Goal: Transaction & Acquisition: Subscribe to service/newsletter

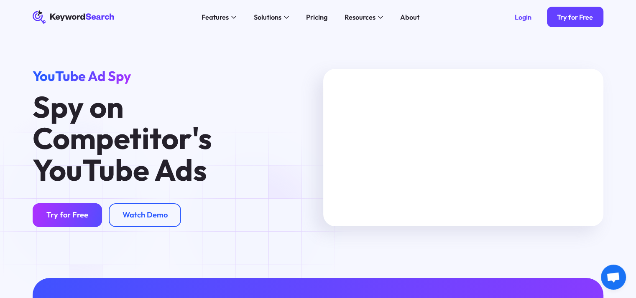
click at [74, 211] on div "Try for Free" at bounding box center [67, 216] width 42 height 10
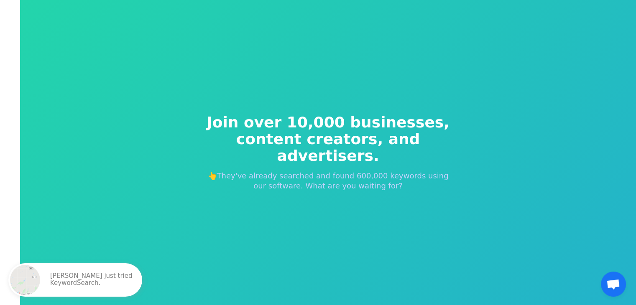
scroll to position [10, 0]
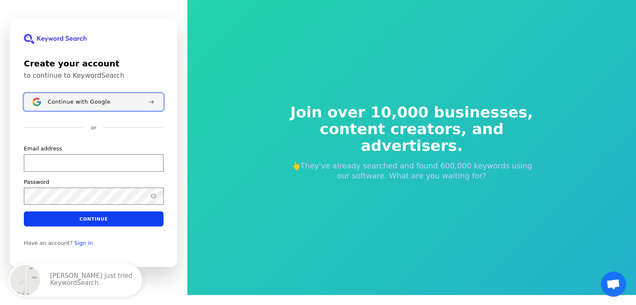
click at [68, 109] on button "Continue with Google" at bounding box center [94, 102] width 140 height 18
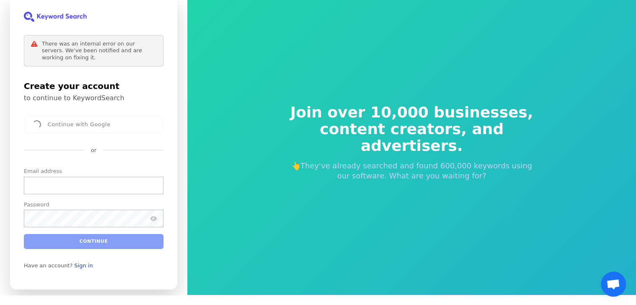
scroll to position [0, 0]
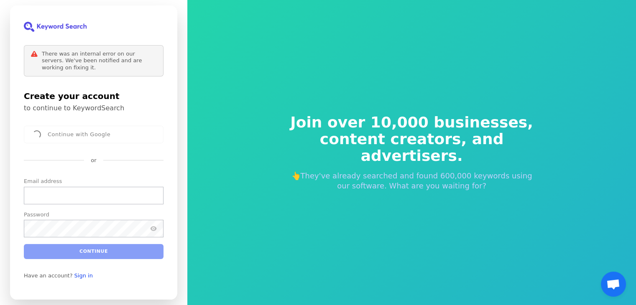
click at [86, 136] on div "Continue with Google" at bounding box center [94, 135] width 140 height 18
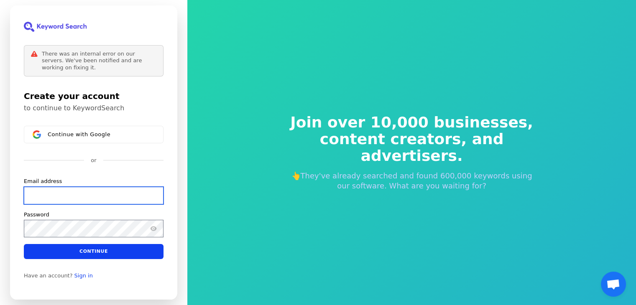
click at [103, 194] on input "Email address" at bounding box center [94, 195] width 140 height 18
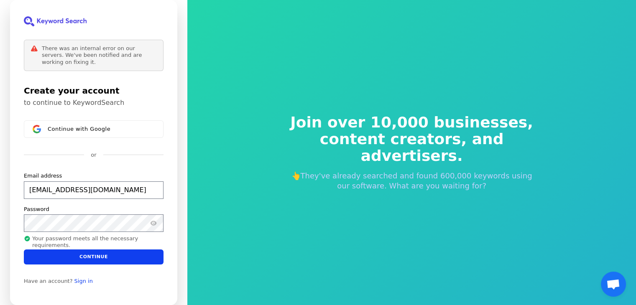
click at [144, 162] on div "Continue with Google or Email address mattglassie@gmail.com Password Your passw…" at bounding box center [94, 192] width 140 height 144
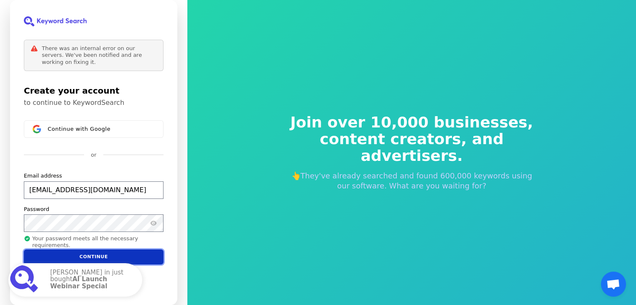
click at [110, 261] on button "Continue" at bounding box center [94, 256] width 140 height 15
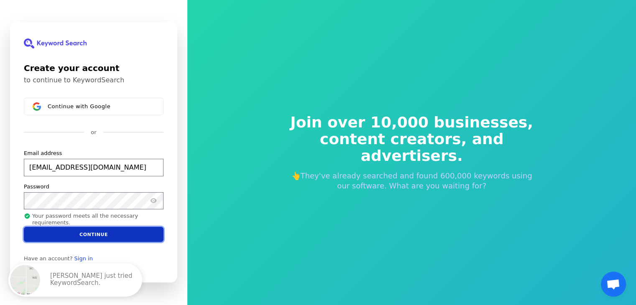
click at [139, 235] on button "Continue" at bounding box center [94, 234] width 140 height 15
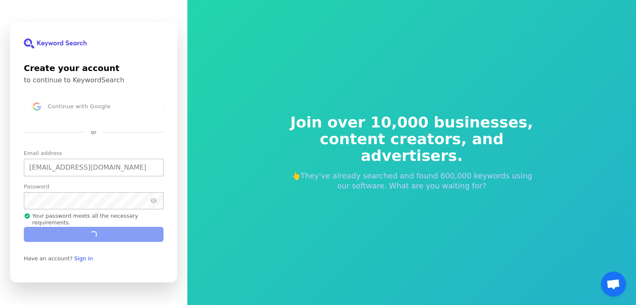
type input "mattglassie@gmail.com"
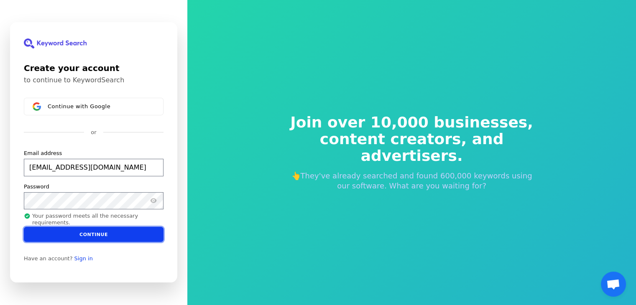
scroll to position [10, 0]
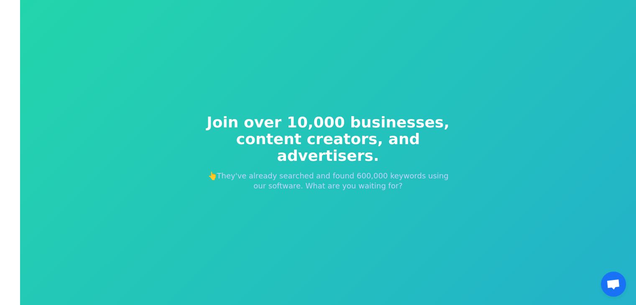
click at [277, 127] on span "Join over 10,000 businesses," at bounding box center [328, 122] width 254 height 17
click at [361, 83] on div "Join over 10,000 businesses, content creators, and advertisers. 👆They've alread…" at bounding box center [328, 152] width 616 height 305
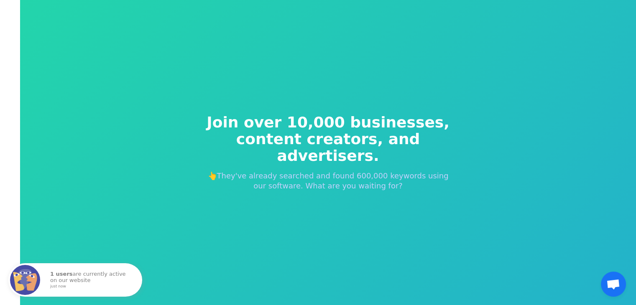
click at [530, 164] on div "Join over 10,000 businesses, content creators, and advertisers. 👆They've alread…" at bounding box center [328, 152] width 616 height 305
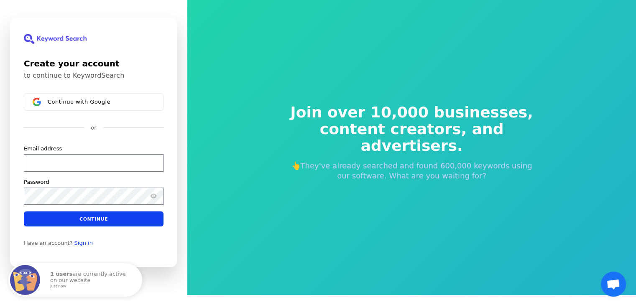
drag, startPoint x: 377, startPoint y: 144, endPoint x: 112, endPoint y: 136, distance: 264.7
click at [112, 136] on div "Continue with Google or Email address Password Continue" at bounding box center [94, 159] width 140 height 133
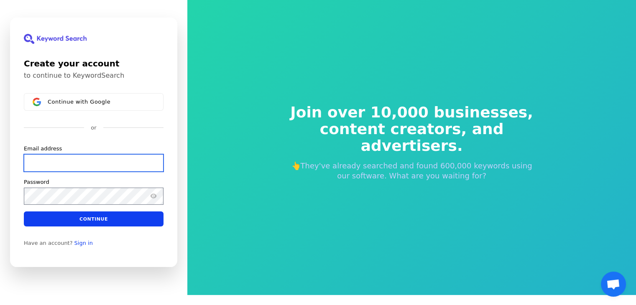
click at [93, 164] on input "Email address" at bounding box center [94, 163] width 140 height 18
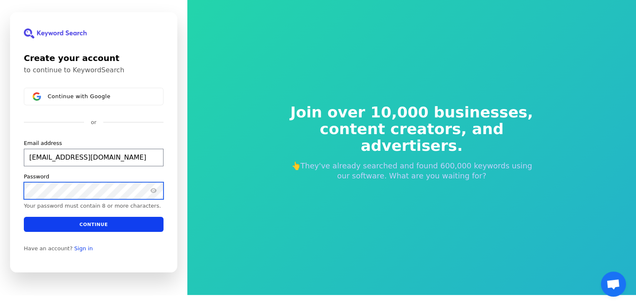
scroll to position [5, 0]
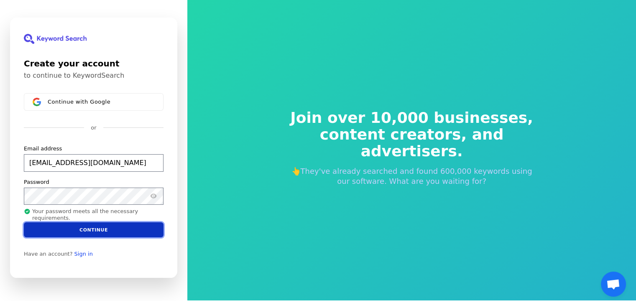
click at [130, 224] on button "Continue" at bounding box center [94, 229] width 140 height 15
type input "mattglassie@gmail.com"
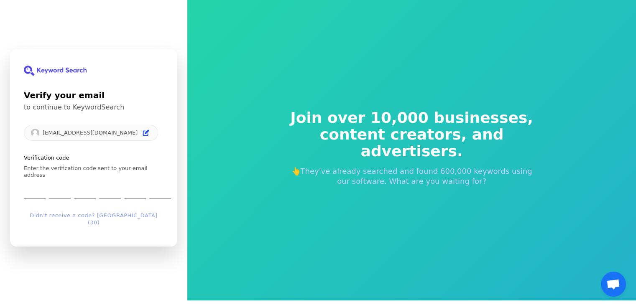
scroll to position [10, 0]
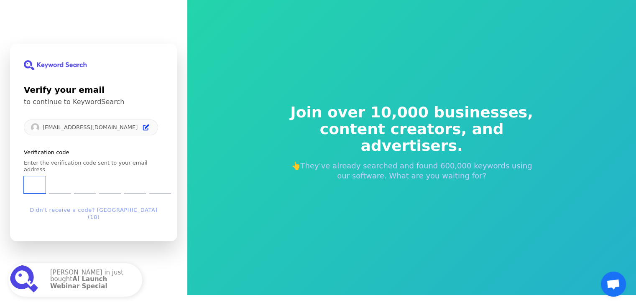
type input "9"
type input "4"
type input "6"
type input "9"
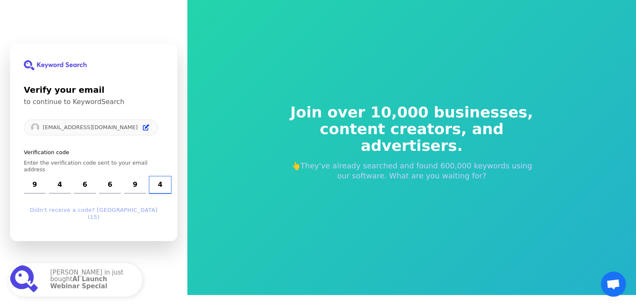
type input "4"
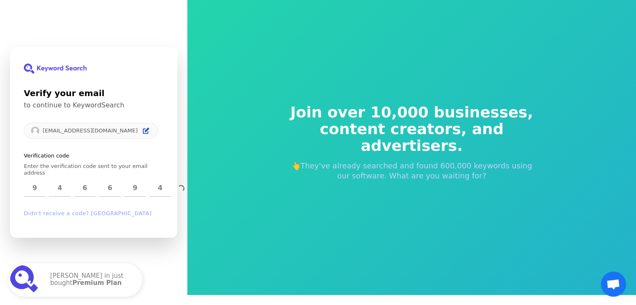
click at [307, 58] on div "Join over 10,000 businesses, content creators, and advertisers. 👆They've alread…" at bounding box center [411, 142] width 448 height 305
click at [174, 170] on div "Verify your email to continue to KeywordSearch mattglassie@gmail.com Verificati…" at bounding box center [93, 142] width 167 height 191
click at [86, 128] on div "[EMAIL_ADDRESS][DOMAIN_NAME]" at bounding box center [91, 131] width 134 height 16
click at [95, 138] on div "[EMAIL_ADDRESS][DOMAIN_NAME]" at bounding box center [91, 131] width 134 height 16
click at [101, 134] on p "[EMAIL_ADDRESS][DOMAIN_NAME]" at bounding box center [90, 130] width 95 height 7
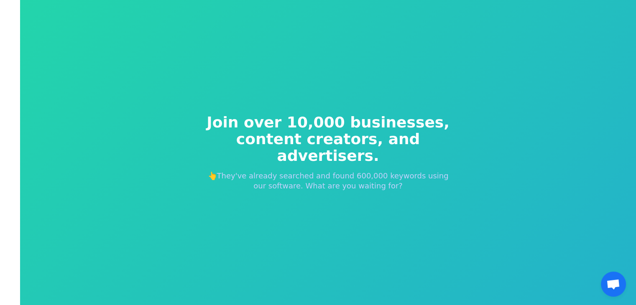
click at [420, 79] on div "Join over 10,000 businesses, content creators, and advertisers. 👆They've alread…" at bounding box center [328, 152] width 616 height 305
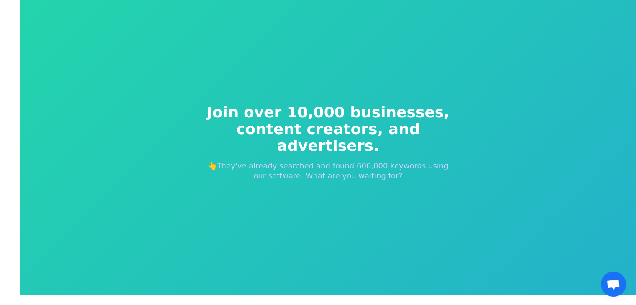
click at [217, 167] on p "👆They've already searched and found 600,000 keywords using our software. What a…" at bounding box center [328, 171] width 254 height 20
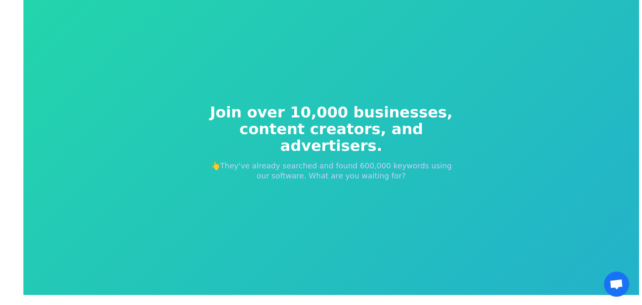
scroll to position [0, 0]
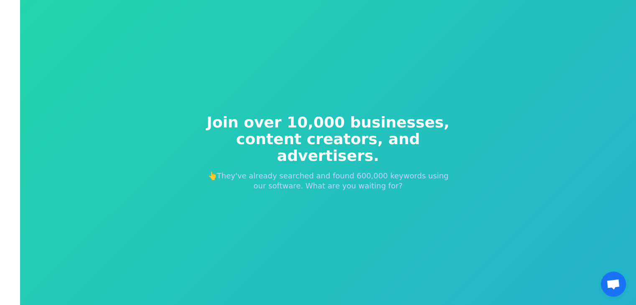
click at [135, 111] on div "Join over 10,000 businesses, content creators, and advertisers. 👆They've alread…" at bounding box center [328, 152] width 616 height 305
click at [90, 107] on div "Join over 10,000 businesses, content creators, and advertisers. 👆They've alread…" at bounding box center [328, 152] width 616 height 305
click at [23, 106] on div "Join over 10,000 businesses, content creators, and advertisers. 👆They've alread…" at bounding box center [328, 152] width 616 height 305
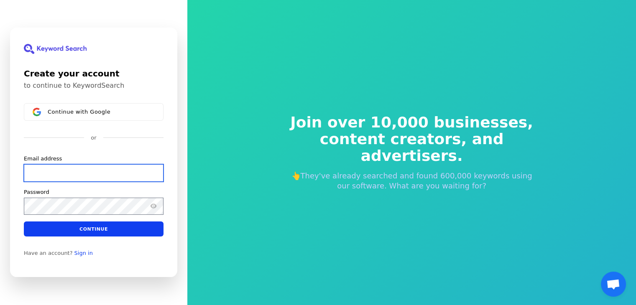
click at [127, 174] on input "Email address" at bounding box center [94, 173] width 140 height 18
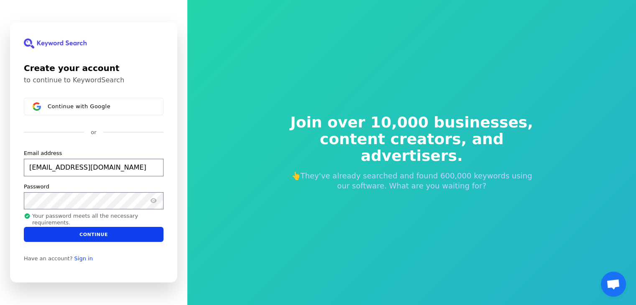
click at [192, 166] on div "Join over 10,000 businesses, content creators, and advertisers. 👆They've alread…" at bounding box center [411, 152] width 448 height 305
click at [136, 237] on button "Continue" at bounding box center [94, 234] width 140 height 15
type input "mattglassie@gmail.com"
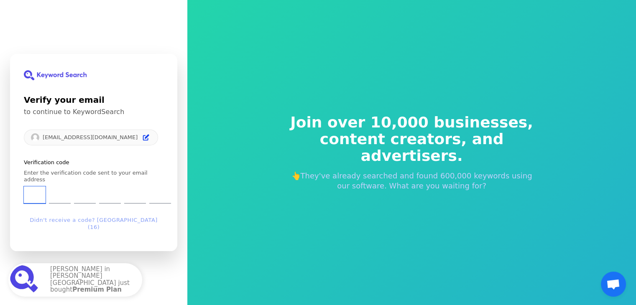
click at [31, 193] on input "Enter verification code. Digit 1" at bounding box center [35, 194] width 22 height 17
type input "3"
type input "5"
type input "6"
type input "5"
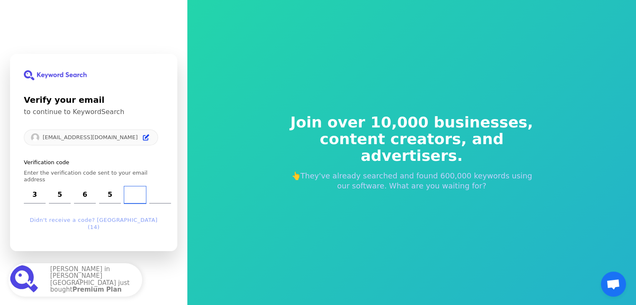
type input "8"
type input "9"
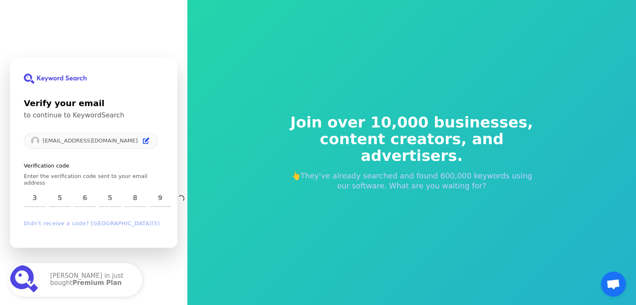
click at [473, 119] on div "Join over 10,000 businesses, content creators, and advertisers. 👆They've alread…" at bounding box center [411, 153] width 281 height 144
click at [143, 141] on icon "Edit" at bounding box center [146, 140] width 7 height 7
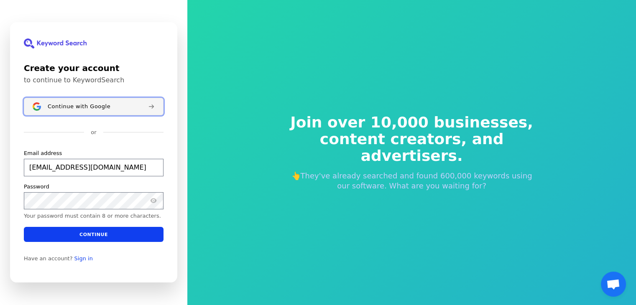
click at [110, 103] on div "Continue with Google" at bounding box center [95, 106] width 94 height 7
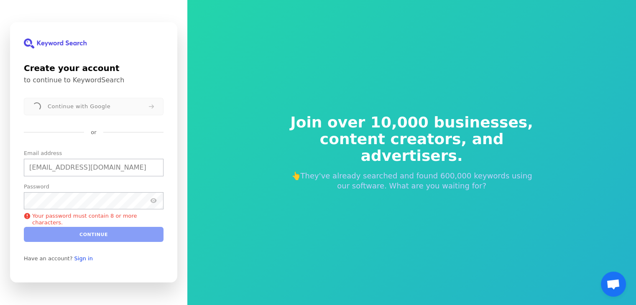
type input "mattglassie@gmail.com"
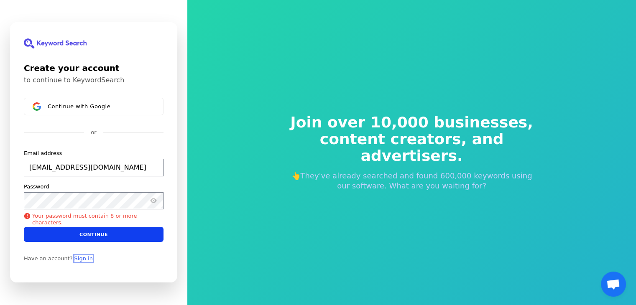
click at [84, 257] on link "Sign in" at bounding box center [83, 258] width 18 height 7
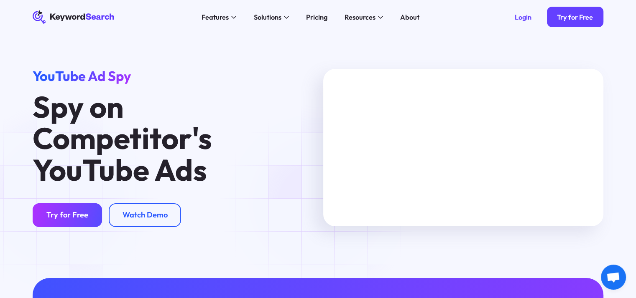
click at [61, 209] on link "Try for Free" at bounding box center [67, 216] width 69 height 24
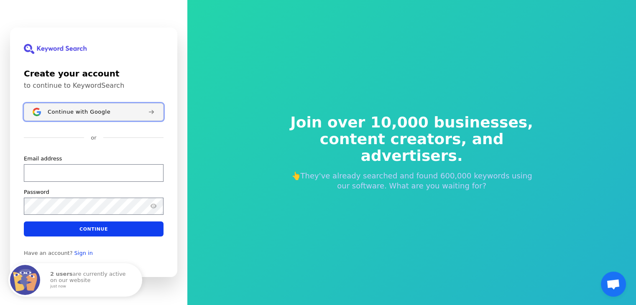
click at [132, 120] on button "Continue with Google" at bounding box center [94, 112] width 140 height 18
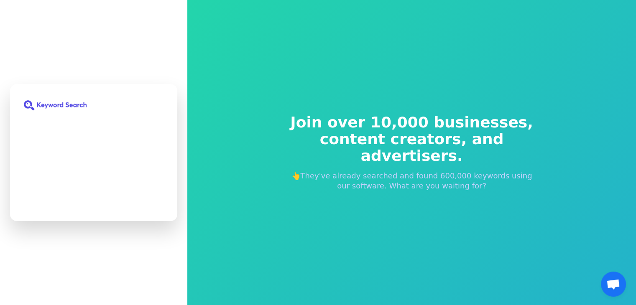
click at [156, 124] on div at bounding box center [93, 152] width 167 height 137
click at [7, 120] on div at bounding box center [93, 152] width 187 height 305
click at [48, 99] on div at bounding box center [93, 152] width 167 height 137
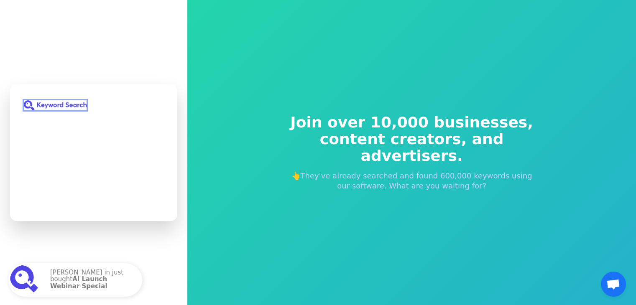
click at [45, 105] on img at bounding box center [55, 105] width 63 height 10
